Goal: Book appointment/travel/reservation

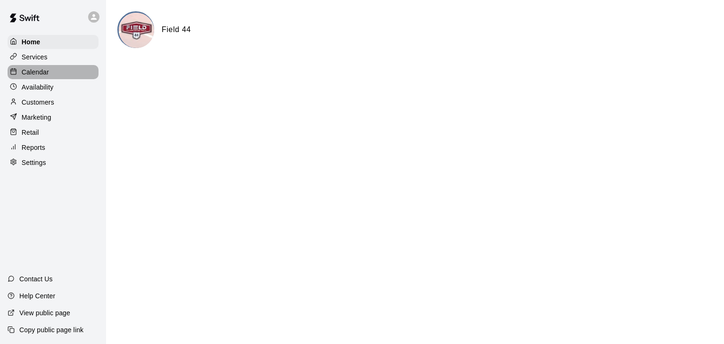
drag, startPoint x: 33, startPoint y: 75, endPoint x: 76, endPoint y: 83, distance: 43.6
click at [33, 75] on p "Calendar" at bounding box center [35, 71] width 27 height 9
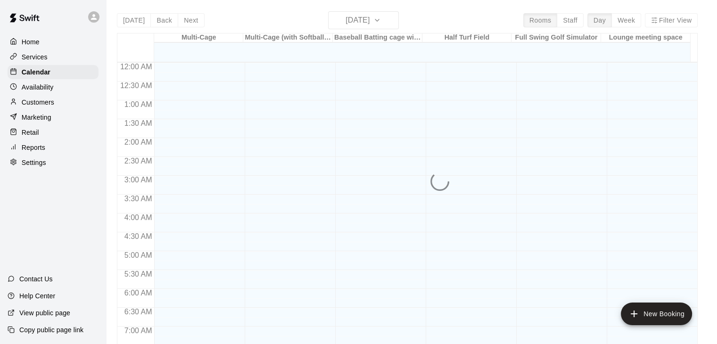
scroll to position [562, 0]
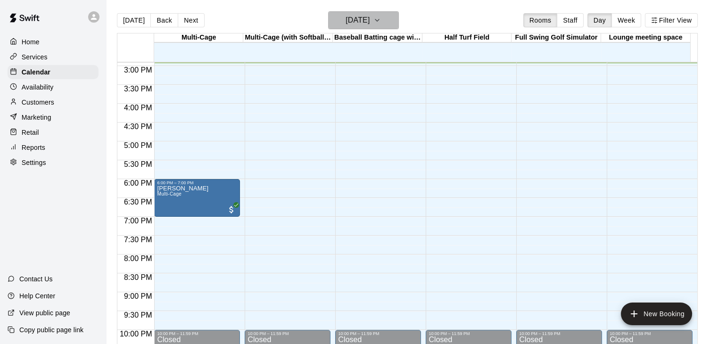
click at [381, 19] on icon "button" at bounding box center [377, 20] width 8 height 11
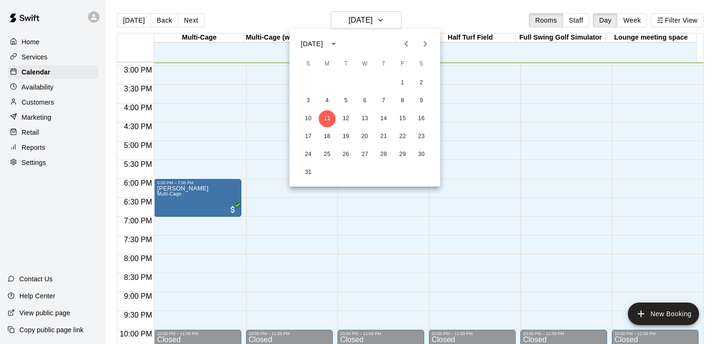
click at [422, 43] on icon "Next month" at bounding box center [425, 43] width 11 height 11
click at [404, 81] on button "5" at bounding box center [402, 82] width 17 height 17
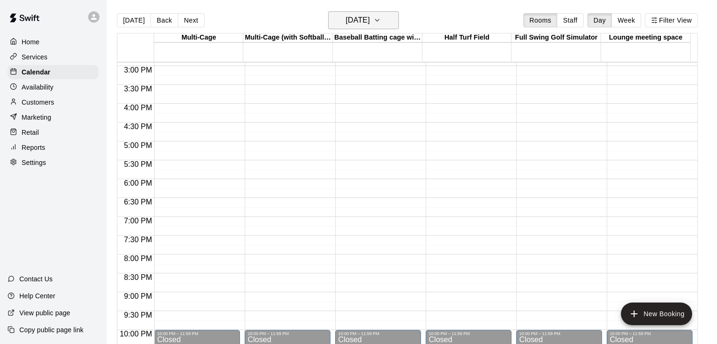
click at [381, 24] on icon "button" at bounding box center [377, 20] width 8 height 11
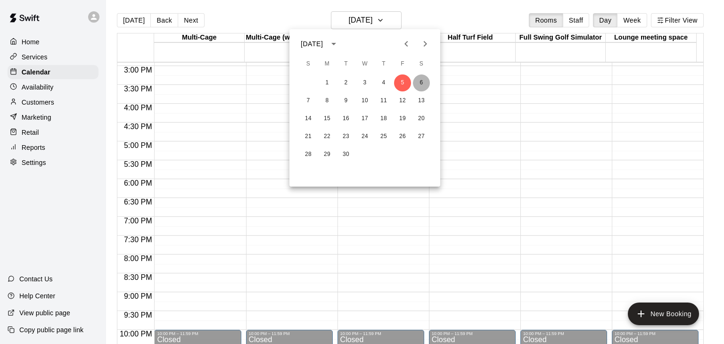
click at [419, 83] on button "6" at bounding box center [421, 82] width 17 height 17
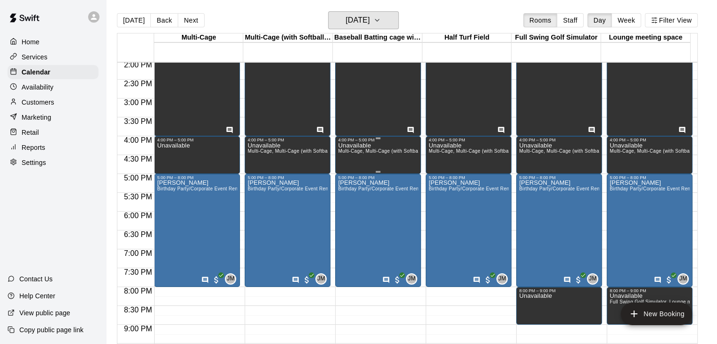
scroll to position [515, 0]
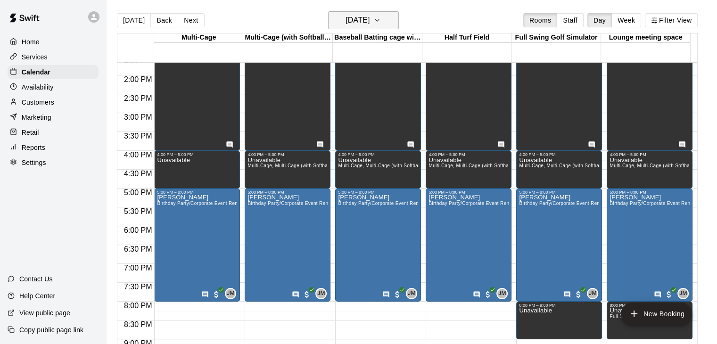
click at [388, 21] on button "[DATE]" at bounding box center [363, 20] width 71 height 18
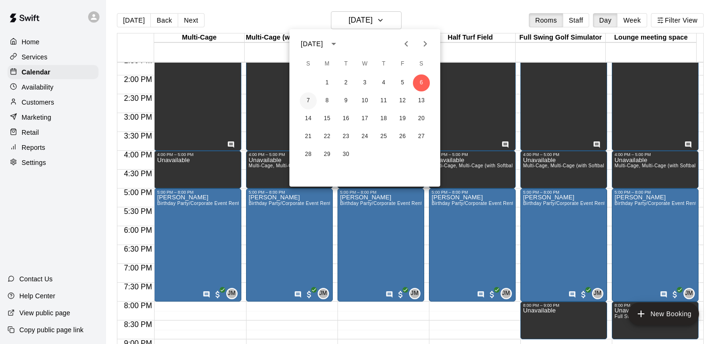
click at [309, 101] on button "7" at bounding box center [308, 100] width 17 height 17
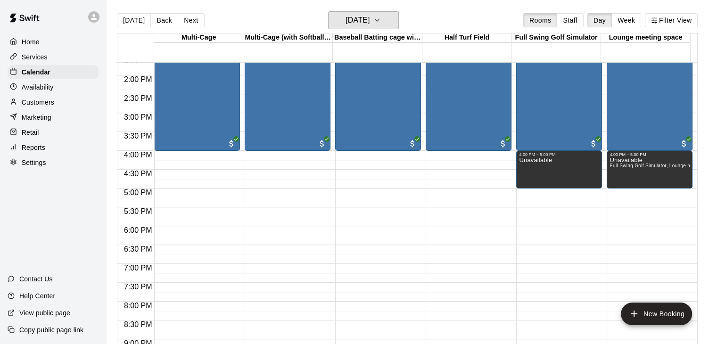
scroll to position [280, 0]
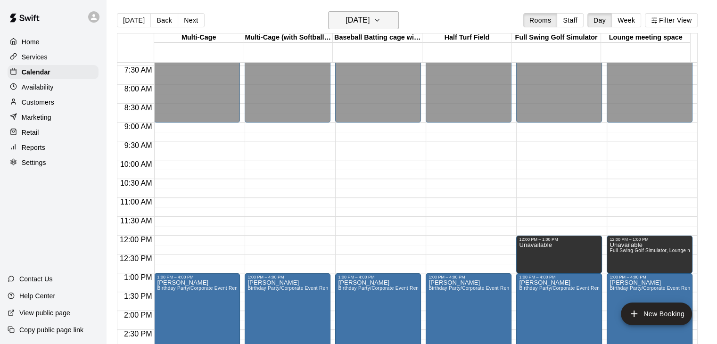
click at [397, 23] on button "[DATE]" at bounding box center [363, 20] width 71 height 18
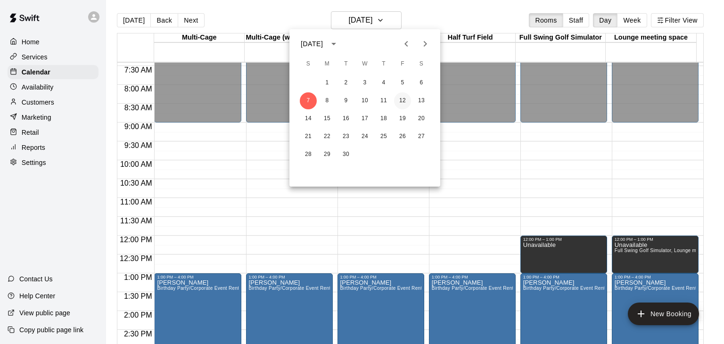
click at [405, 99] on button "12" at bounding box center [402, 100] width 17 height 17
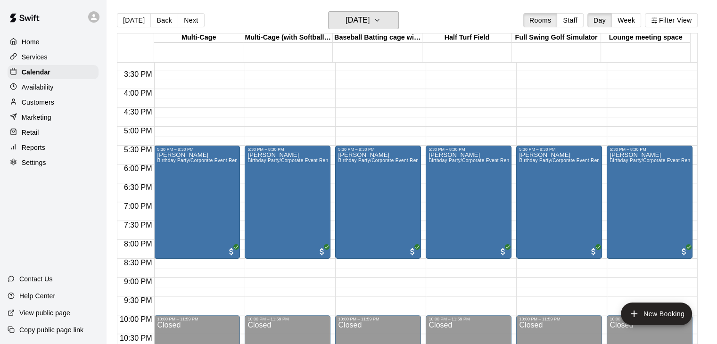
scroll to position [562, 0]
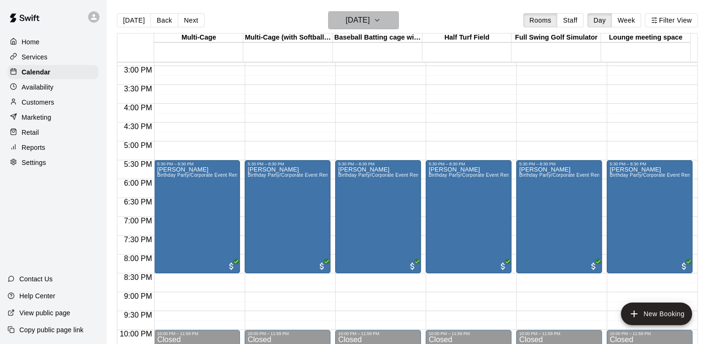
click at [381, 22] on icon "button" at bounding box center [377, 20] width 8 height 11
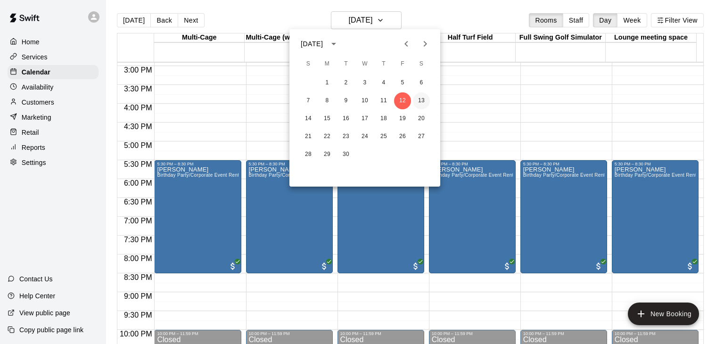
click at [422, 100] on button "13" at bounding box center [421, 100] width 17 height 17
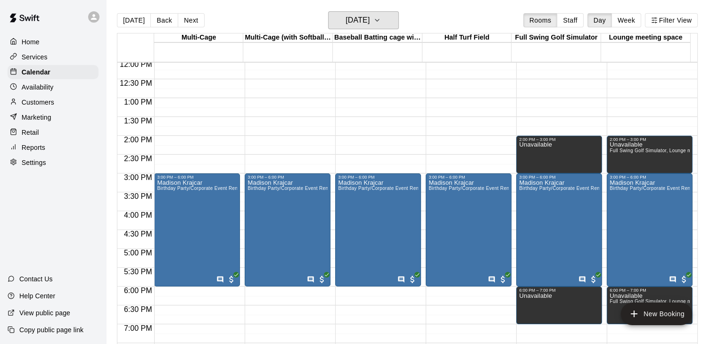
scroll to position [471, 0]
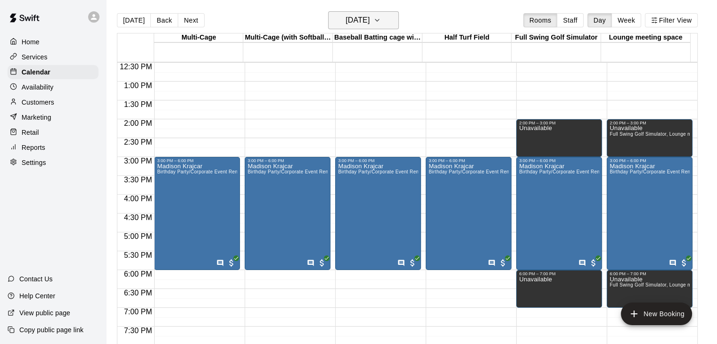
click at [388, 24] on button "[DATE]" at bounding box center [363, 20] width 71 height 18
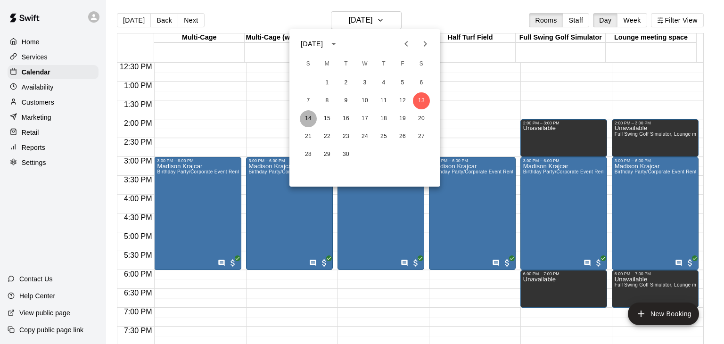
click at [311, 122] on button "14" at bounding box center [308, 118] width 17 height 17
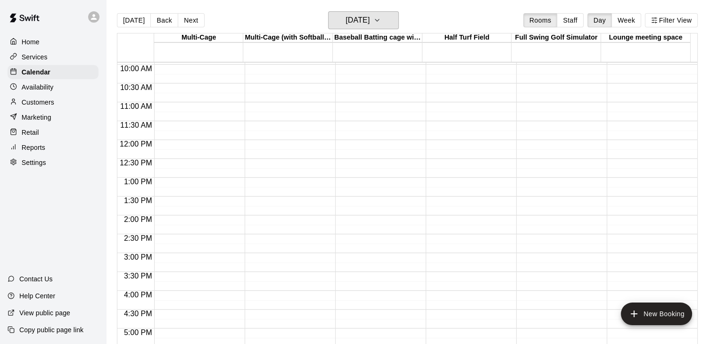
scroll to position [377, 0]
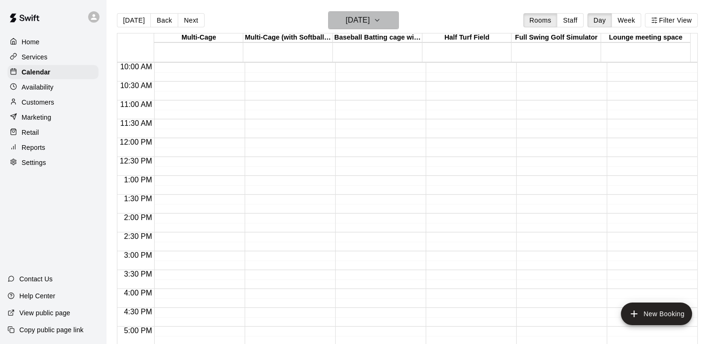
click at [370, 23] on h6 "[DATE]" at bounding box center [358, 20] width 24 height 13
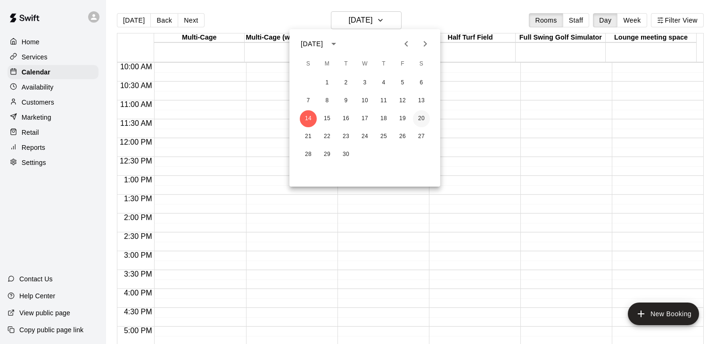
click at [421, 119] on button "20" at bounding box center [421, 118] width 17 height 17
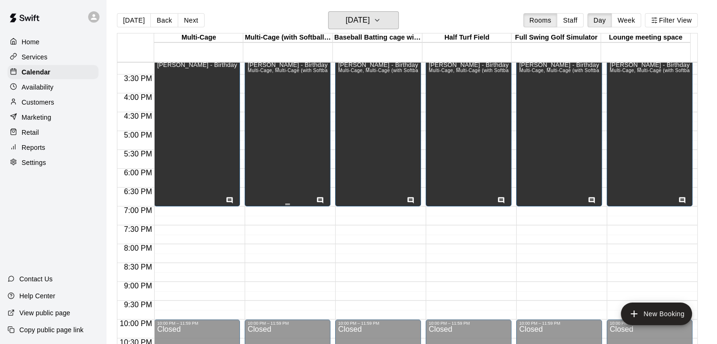
scroll to position [613, 0]
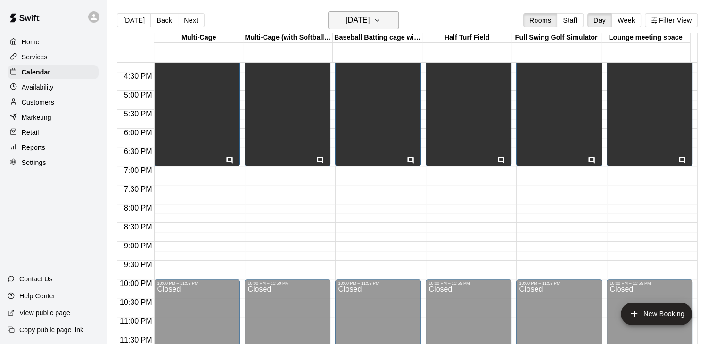
click at [381, 21] on icon "button" at bounding box center [377, 20] width 8 height 11
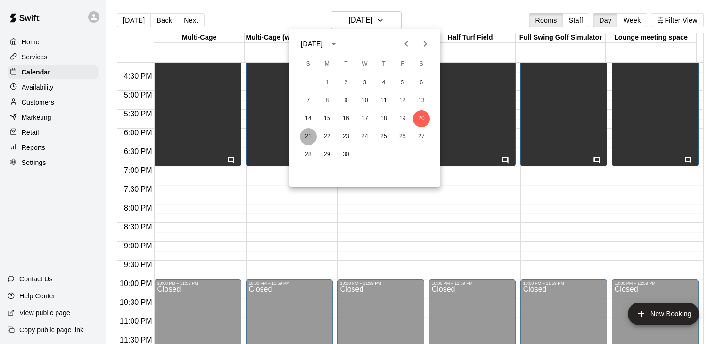
click at [310, 136] on button "21" at bounding box center [308, 136] width 17 height 17
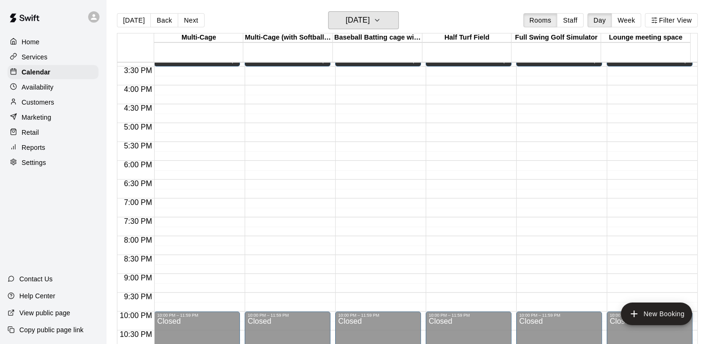
scroll to position [566, 0]
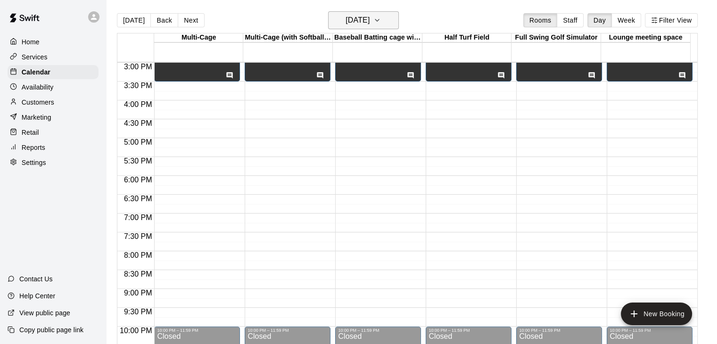
click at [370, 17] on h6 "[DATE]" at bounding box center [358, 20] width 24 height 13
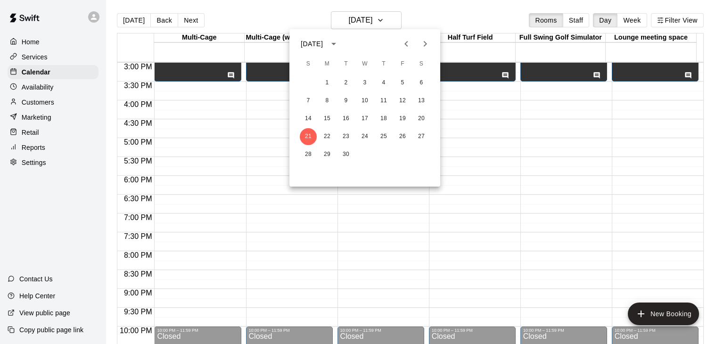
click at [256, 205] on div at bounding box center [362, 172] width 724 height 344
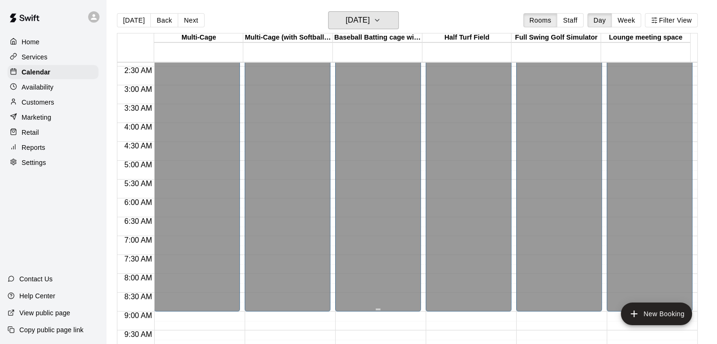
scroll to position [0, 0]
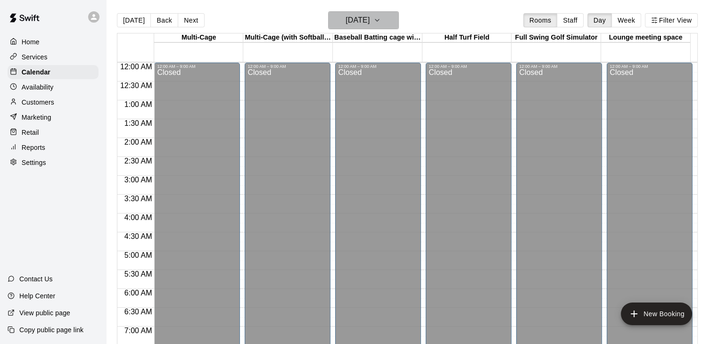
click at [381, 17] on icon "button" at bounding box center [377, 20] width 8 height 11
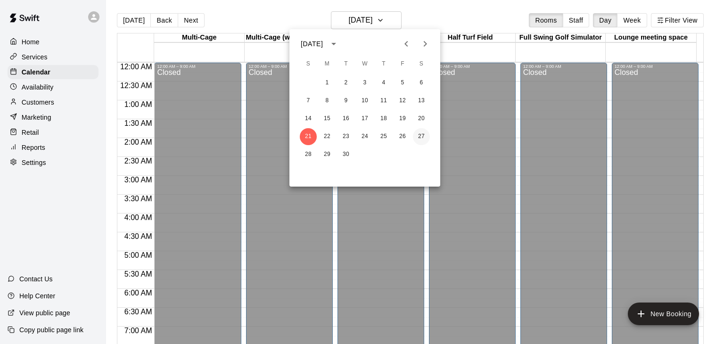
click at [423, 136] on button "27" at bounding box center [421, 136] width 17 height 17
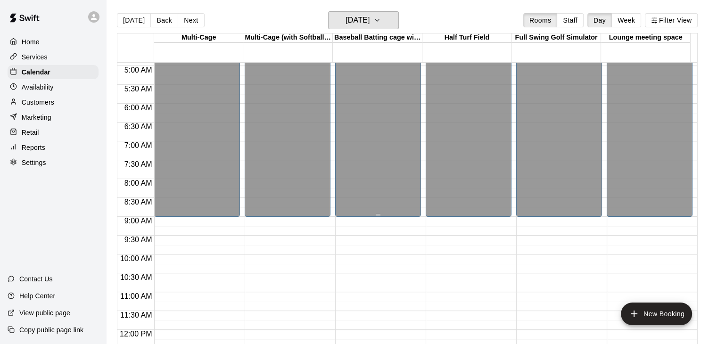
scroll to position [47, 0]
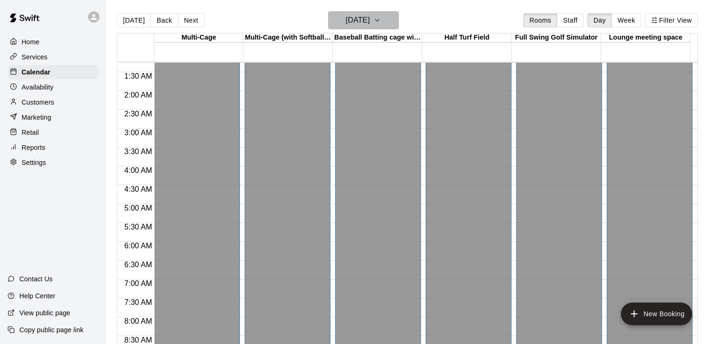
click at [381, 21] on icon "button" at bounding box center [377, 20] width 8 height 11
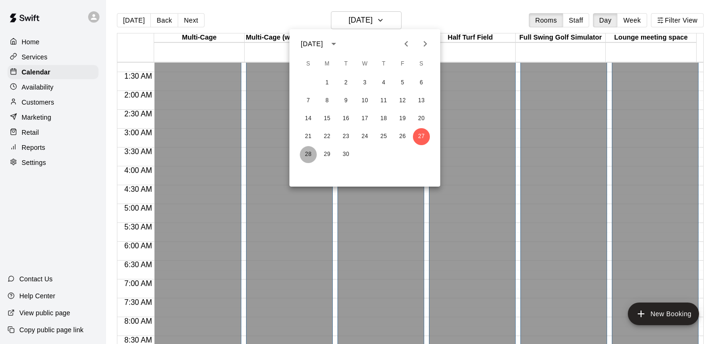
click at [306, 155] on button "28" at bounding box center [308, 154] width 17 height 17
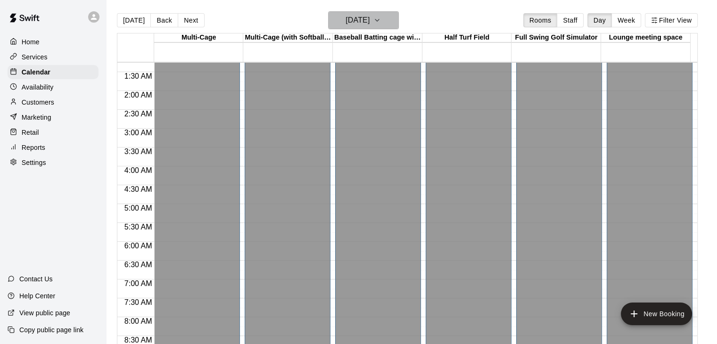
click at [370, 19] on h6 "[DATE]" at bounding box center [358, 20] width 24 height 13
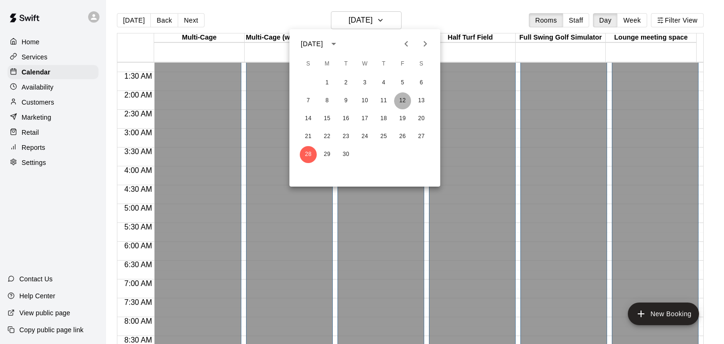
click at [402, 103] on button "12" at bounding box center [402, 100] width 17 height 17
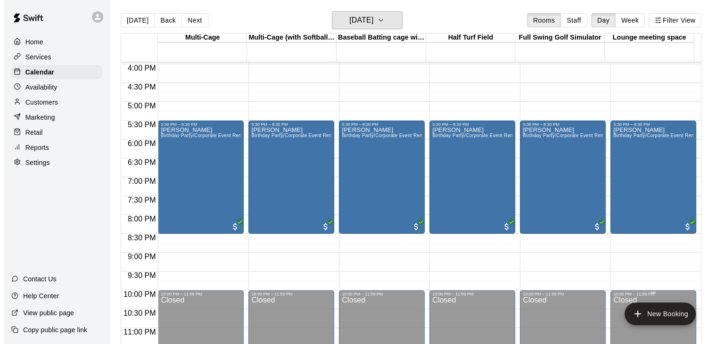
scroll to position [613, 0]
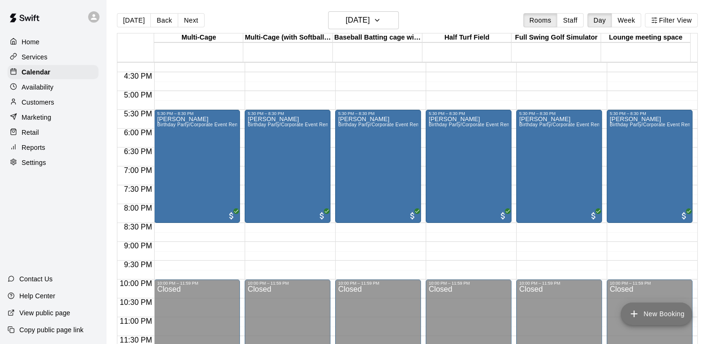
click at [663, 312] on button "New Booking" at bounding box center [656, 314] width 71 height 23
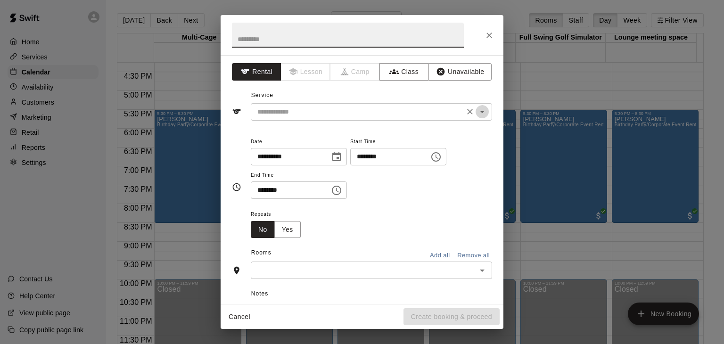
click at [480, 111] on icon "Open" at bounding box center [482, 112] width 5 height 2
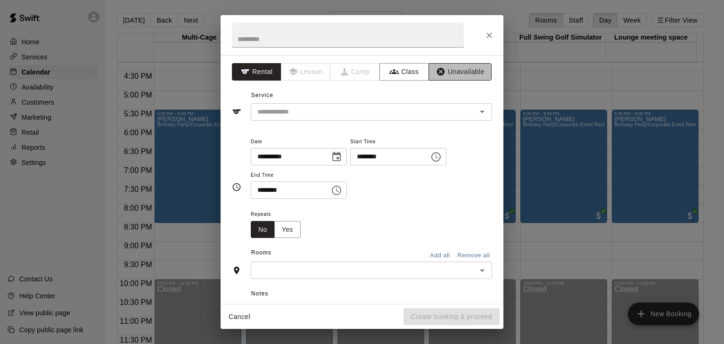
click at [446, 75] on button "Unavailable" at bounding box center [460, 71] width 63 height 17
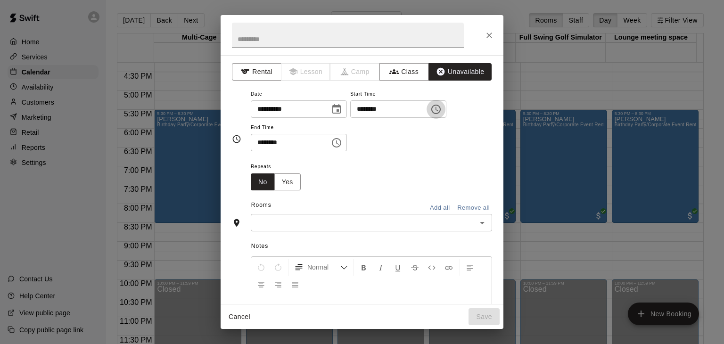
click at [438, 109] on icon "Choose time, selected time is 2:00 PM" at bounding box center [437, 109] width 3 height 4
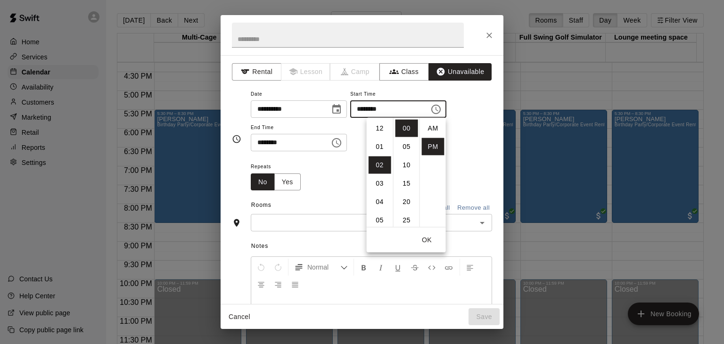
scroll to position [17, 0]
click at [379, 164] on li "04" at bounding box center [380, 165] width 23 height 17
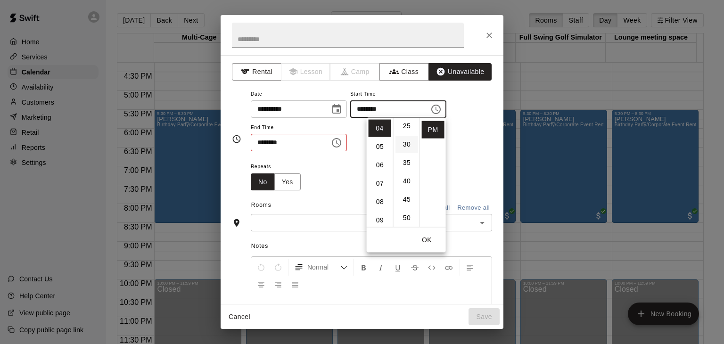
click at [404, 142] on li "30" at bounding box center [407, 144] width 23 height 17
type input "********"
click at [475, 157] on div "**********" at bounding box center [371, 124] width 241 height 73
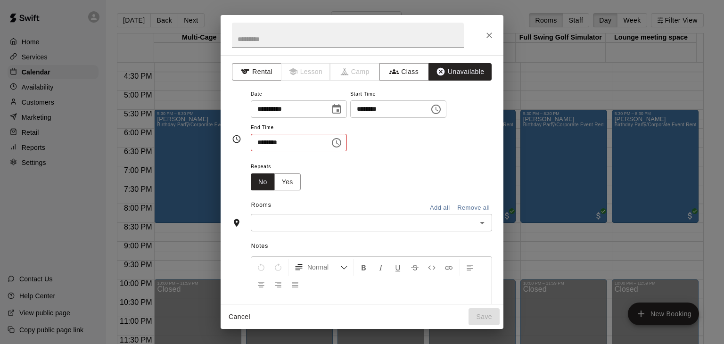
click at [342, 142] on icon "Choose time, selected time is 2:30 PM" at bounding box center [336, 142] width 11 height 11
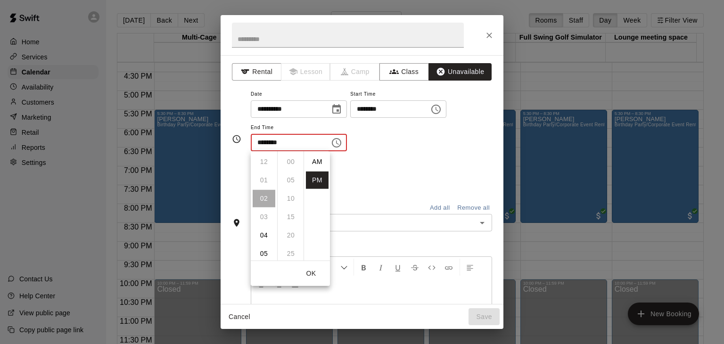
scroll to position [17, 0]
click at [342, 142] on icon "Choose time, selected time is 2:30 PM" at bounding box center [336, 142] width 11 height 11
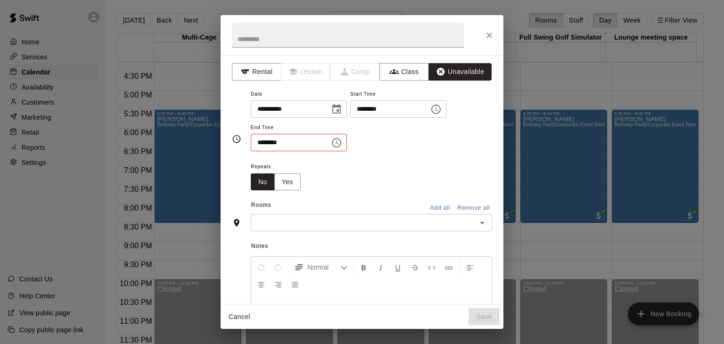
click at [342, 142] on icon "Choose time, selected time is 2:30 PM" at bounding box center [336, 142] width 11 height 11
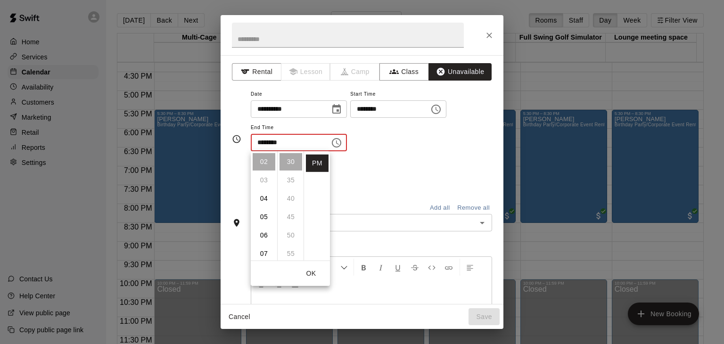
drag, startPoint x: 265, startPoint y: 216, endPoint x: 270, endPoint y: 215, distance: 4.9
click at [266, 216] on li "05" at bounding box center [264, 216] width 23 height 17
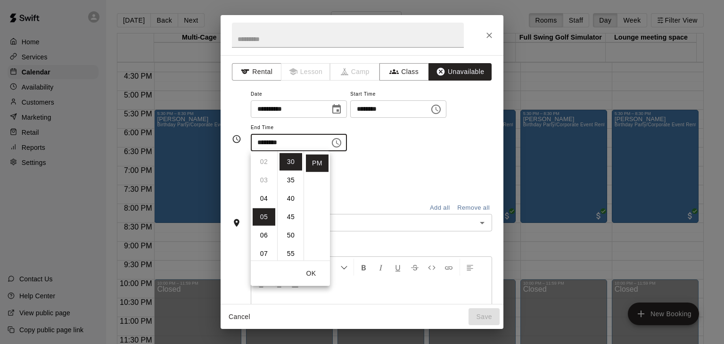
type input "********"
click at [384, 182] on div "Repeats No Yes" at bounding box center [371, 176] width 241 height 30
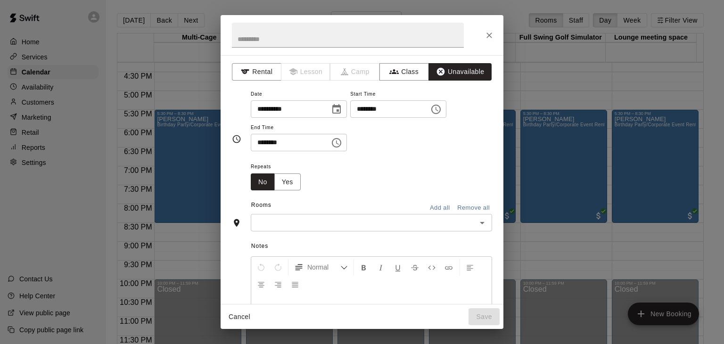
click at [434, 207] on button "Add all" at bounding box center [440, 208] width 30 height 15
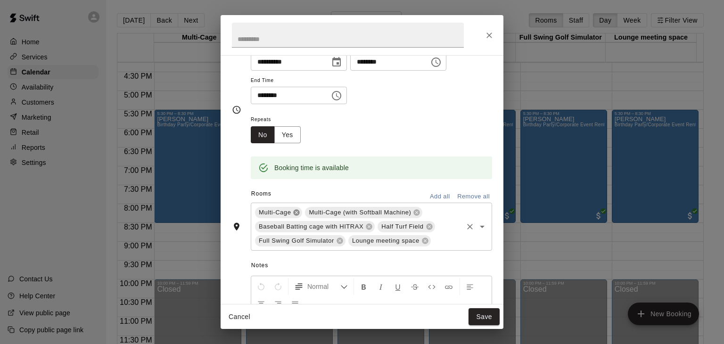
click at [298, 214] on icon at bounding box center [297, 213] width 6 height 6
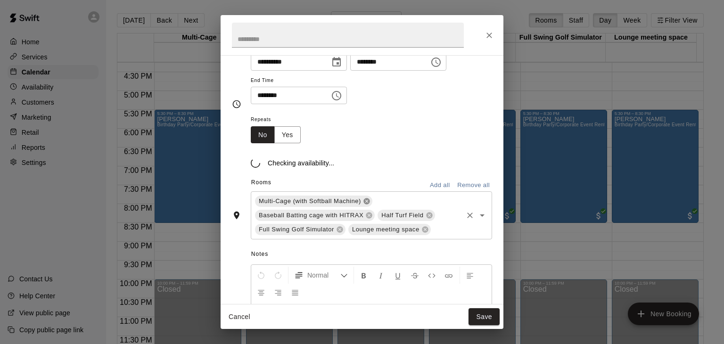
scroll to position [47, 0]
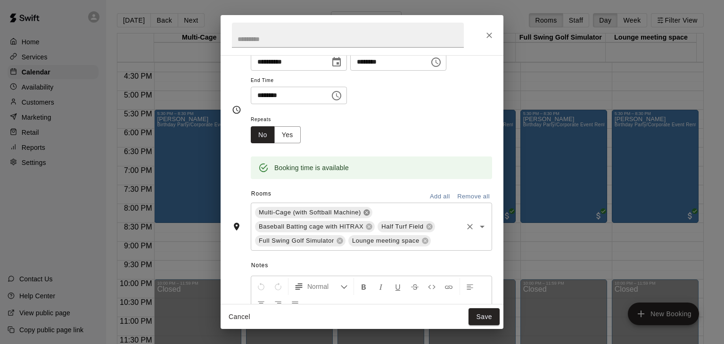
click at [369, 212] on icon at bounding box center [367, 213] width 6 height 6
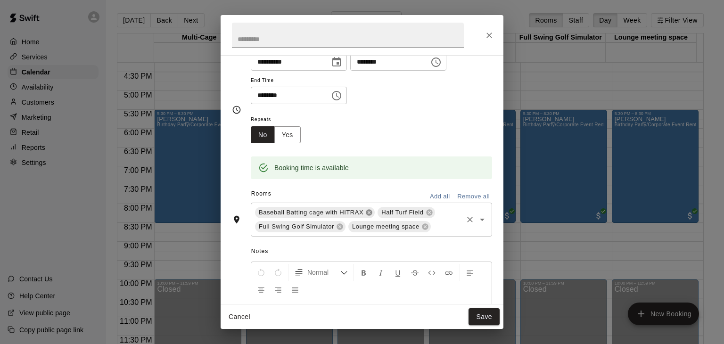
click at [369, 213] on icon at bounding box center [369, 213] width 8 height 8
click at [306, 212] on icon at bounding box center [307, 213] width 6 height 6
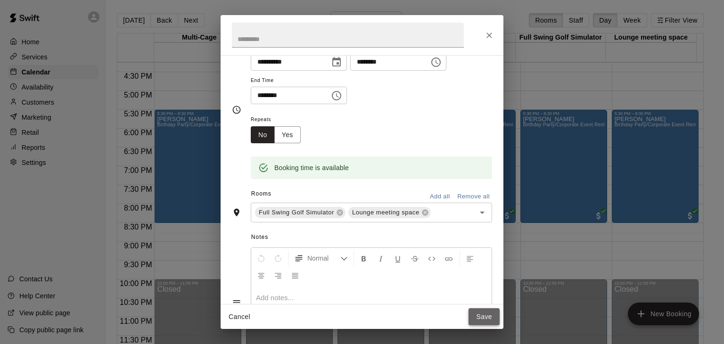
click at [489, 318] on button "Save" at bounding box center [484, 316] width 31 height 17
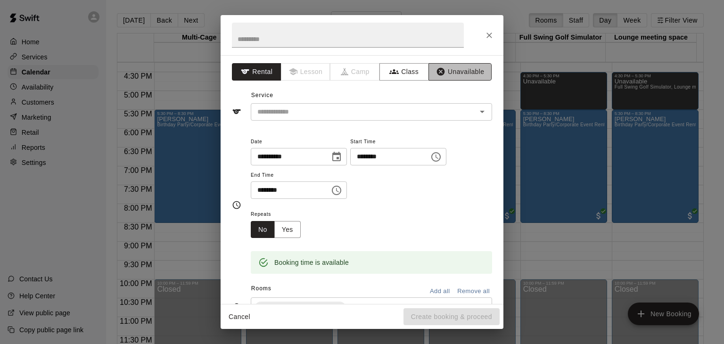
click at [462, 66] on button "Unavailable" at bounding box center [460, 71] width 63 height 17
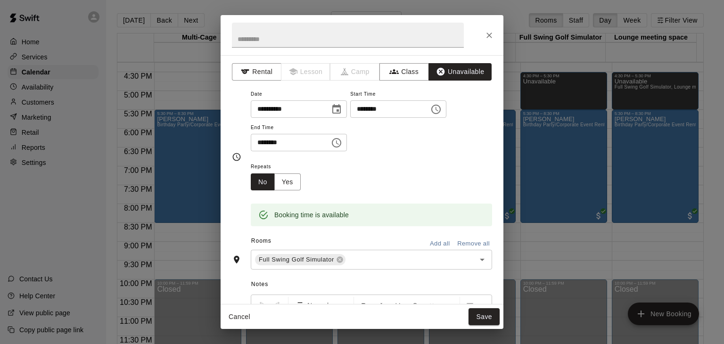
click at [339, 144] on icon "Choose time, selected time is 9:00 PM" at bounding box center [337, 142] width 3 height 4
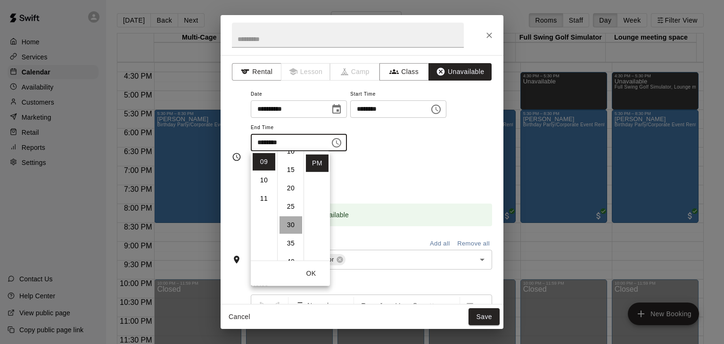
click at [292, 222] on li "30" at bounding box center [291, 224] width 23 height 17
type input "********"
click at [319, 162] on li "PM" at bounding box center [317, 163] width 23 height 17
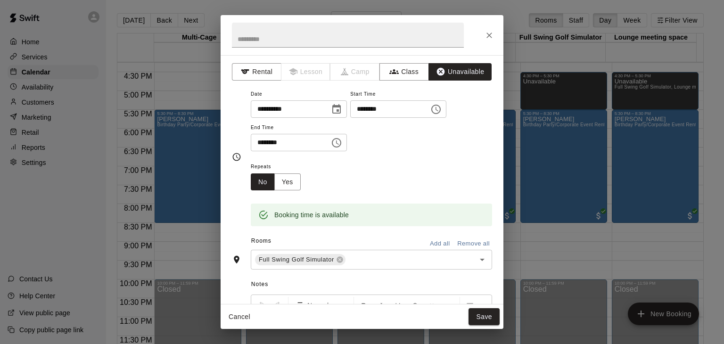
click at [419, 164] on div "Repeats No Yes" at bounding box center [371, 176] width 241 height 30
click at [432, 240] on button "Add all" at bounding box center [440, 244] width 30 height 15
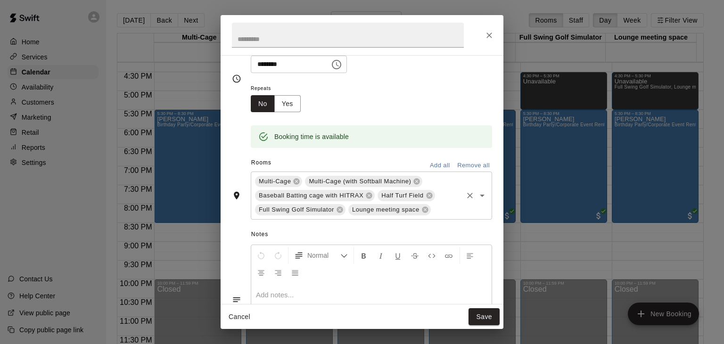
scroll to position [94, 0]
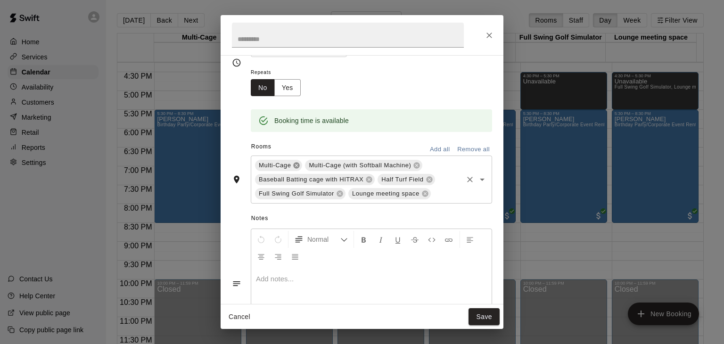
click at [298, 165] on icon at bounding box center [297, 166] width 6 height 6
click at [367, 165] on icon at bounding box center [367, 166] width 8 height 8
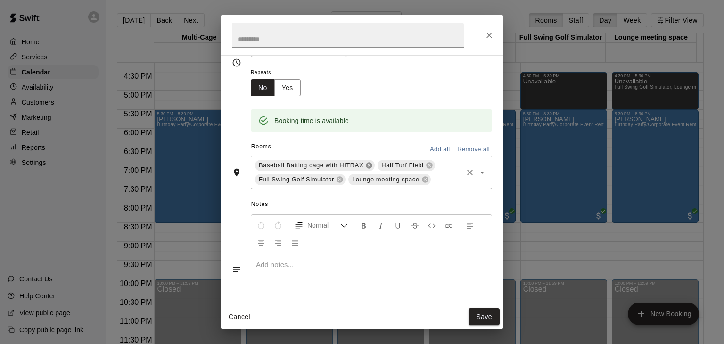
click at [367, 165] on icon at bounding box center [369, 166] width 6 height 6
click at [307, 165] on icon at bounding box center [307, 166] width 8 height 8
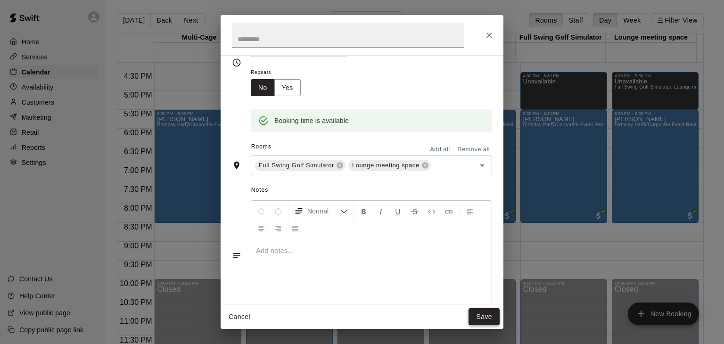
click at [489, 319] on button "Save" at bounding box center [484, 316] width 31 height 17
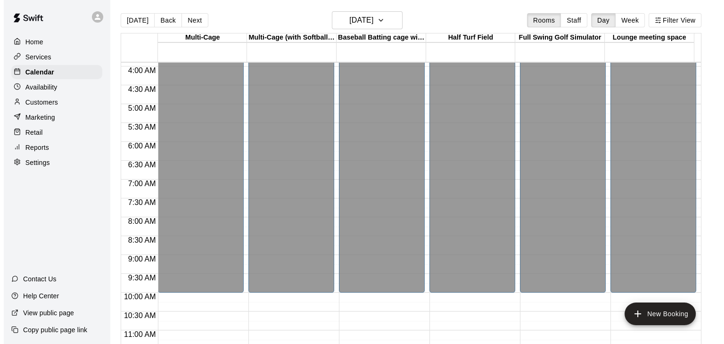
scroll to position [141, 0]
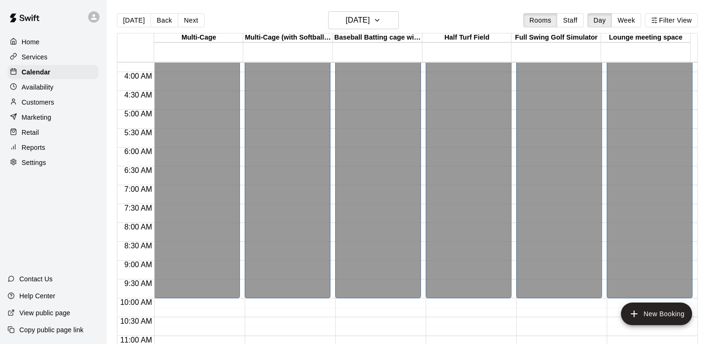
click at [29, 38] on p "Home" at bounding box center [31, 41] width 18 height 9
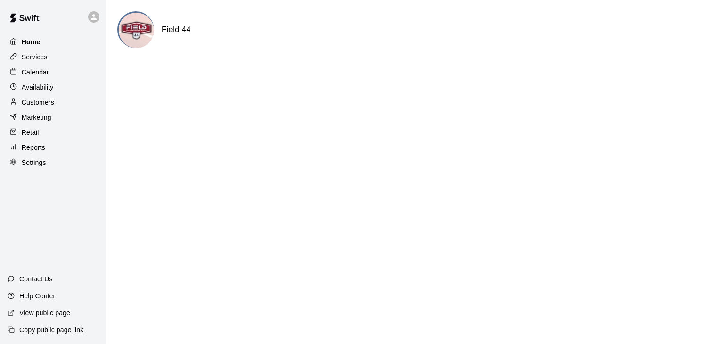
click at [29, 42] on p "Home" at bounding box center [31, 41] width 19 height 9
